Goal: Information Seeking & Learning: Learn about a topic

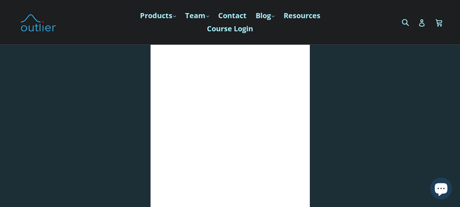
click at [369, 129] on div at bounding box center [406, 68] width 108 height 380
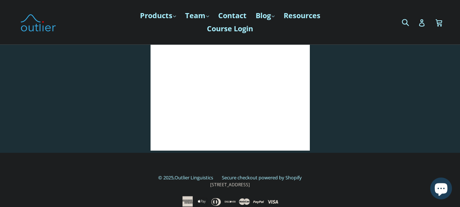
scroll to position [143, 0]
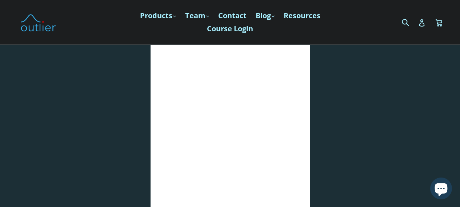
click at [98, 108] on div at bounding box center [54, 107] width 108 height 380
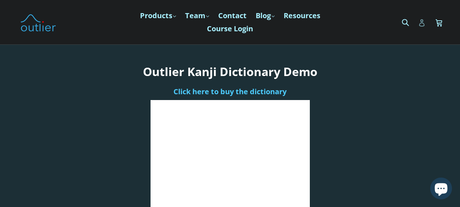
click at [423, 25] on icon at bounding box center [421, 22] width 5 height 7
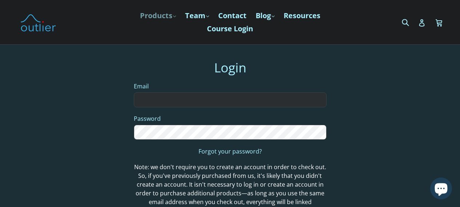
click at [156, 14] on link "Products .cls-1{fill:#231f20} expand" at bounding box center [157, 15] width 43 height 13
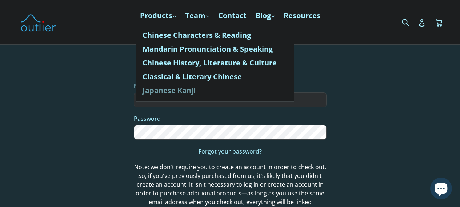
click at [179, 92] on link "Japanese Kanji" at bounding box center [215, 91] width 145 height 14
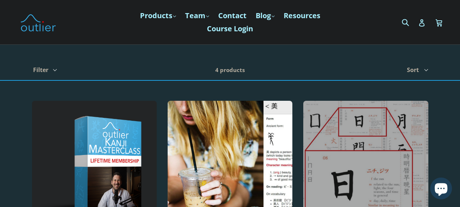
scroll to position [145, 0]
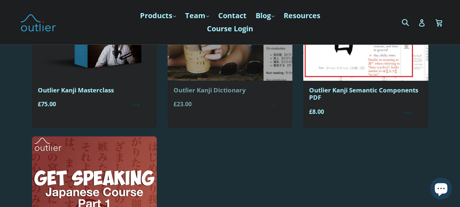
click at [225, 88] on div "Outlier Kanji Dictionary" at bounding box center [229, 90] width 113 height 7
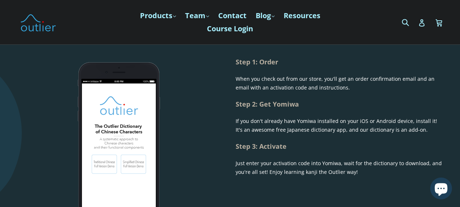
scroll to position [473, 0]
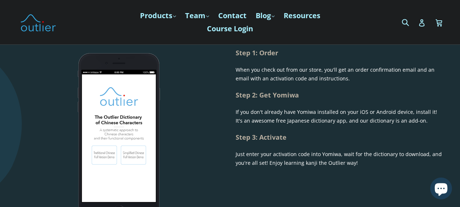
click at [283, 96] on h1 "Step 2: Get Yomiwa" at bounding box center [339, 95] width 207 height 9
